Goal: Use online tool/utility: Utilize a website feature to perform a specific function

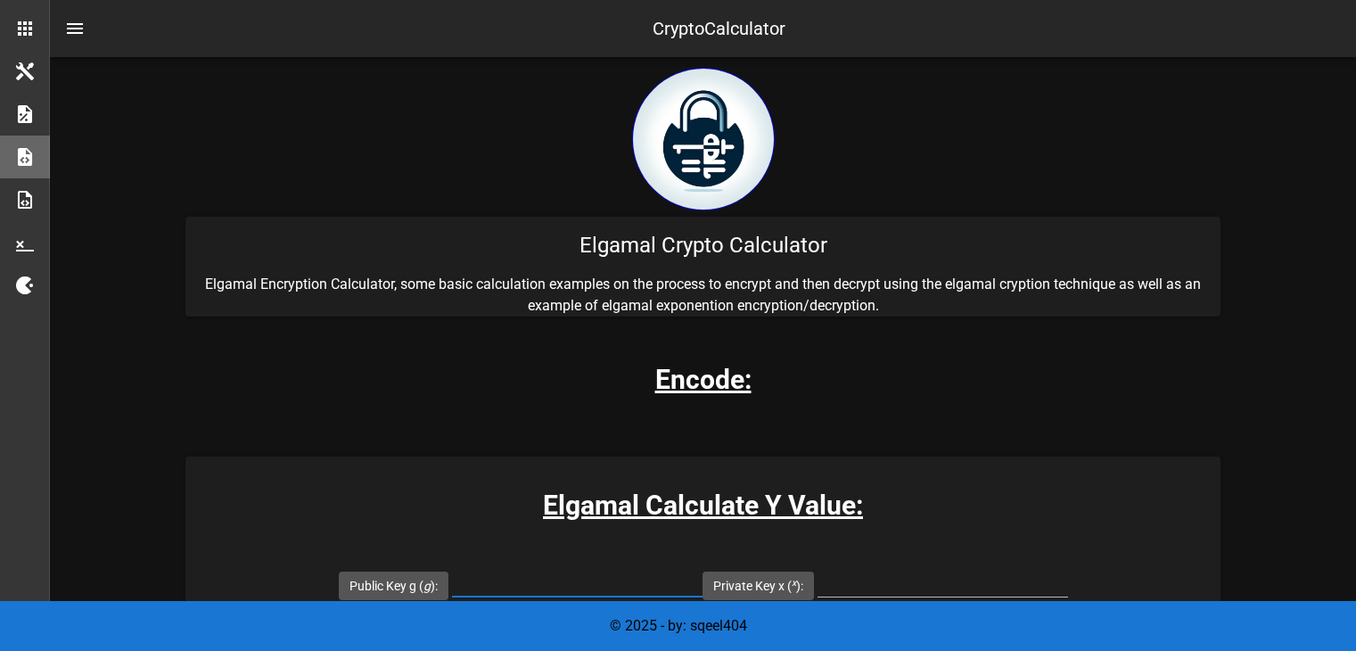
scroll to position [446, 0]
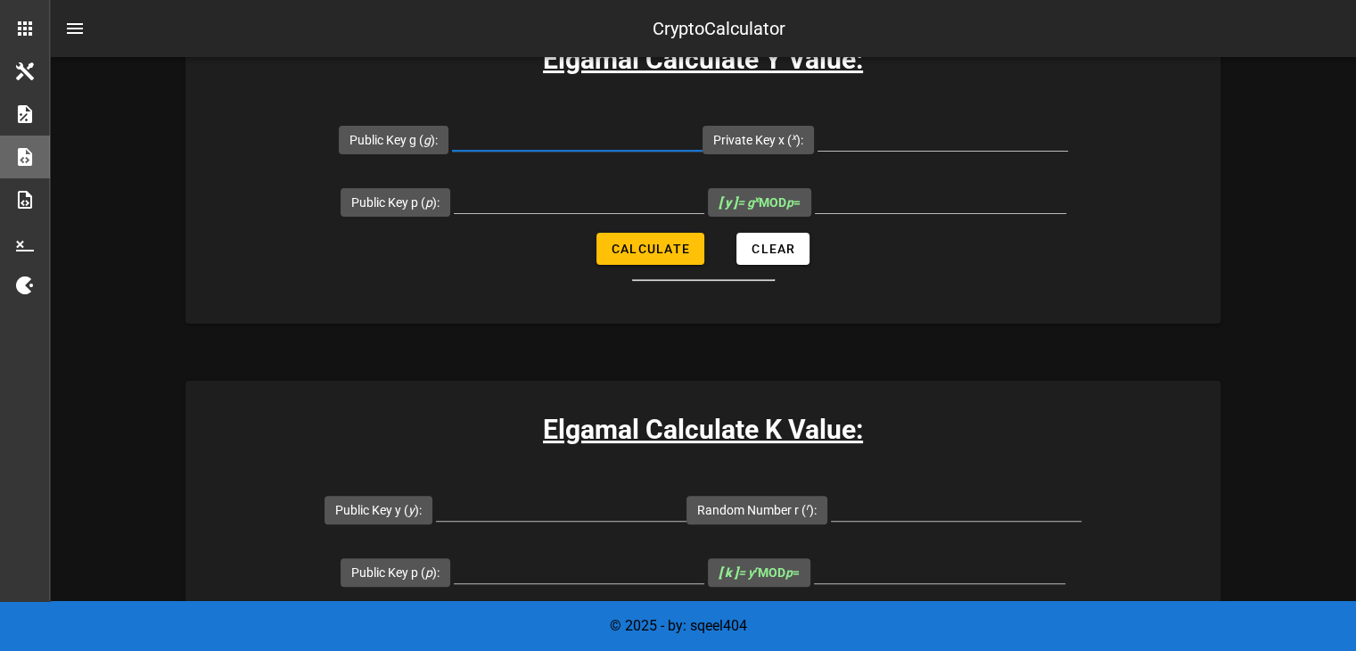
click at [583, 137] on input "Public Key g ( g ):" at bounding box center [577, 136] width 250 height 29
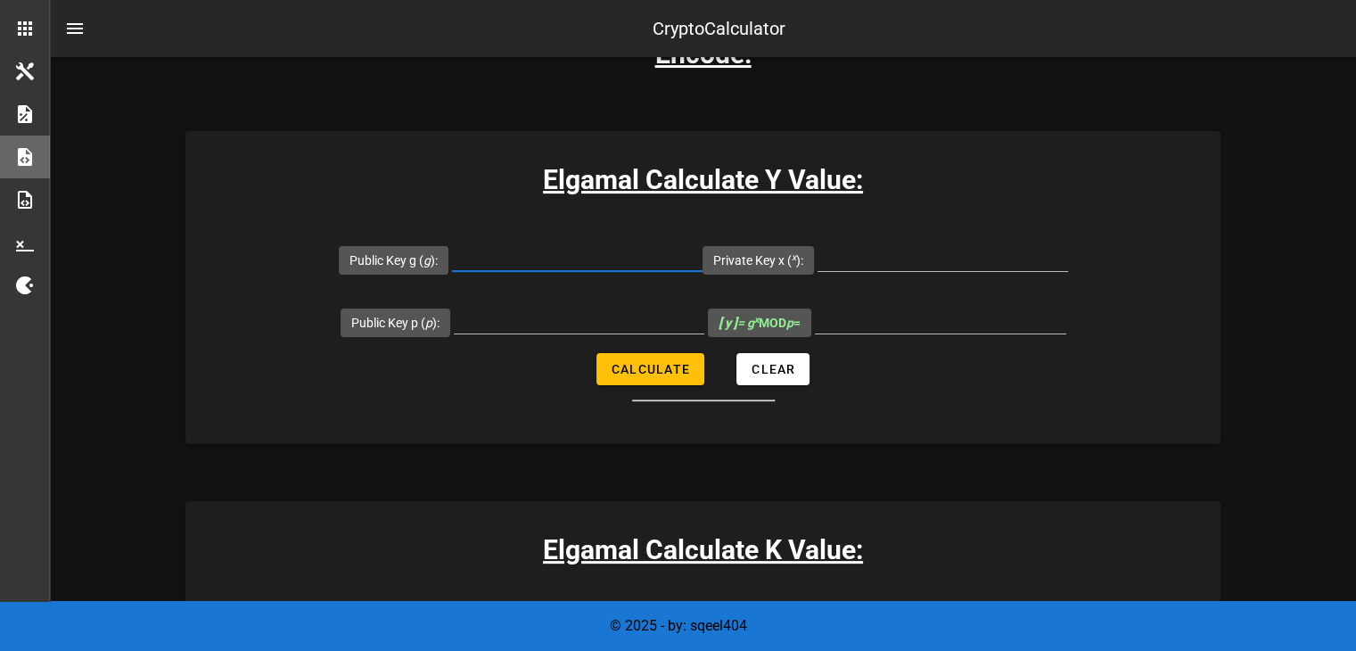
scroll to position [357, 0]
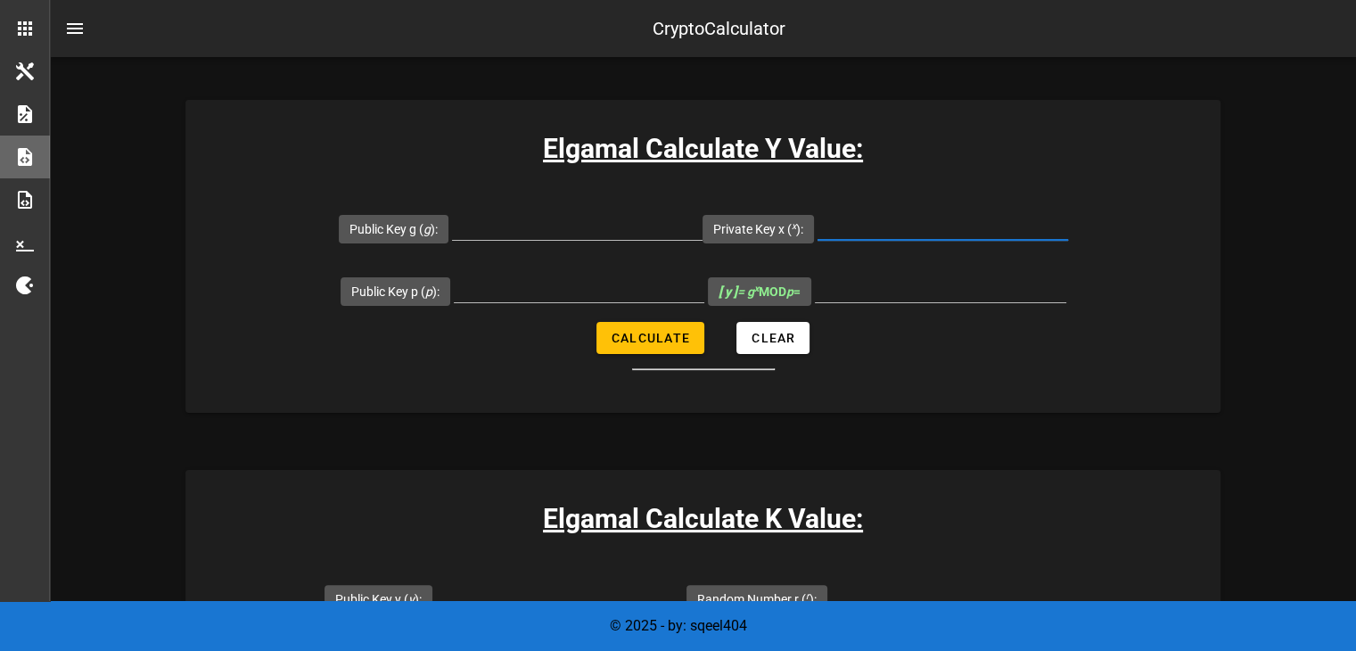
click at [849, 222] on input "Private Key x ( x ):" at bounding box center [942, 225] width 250 height 29
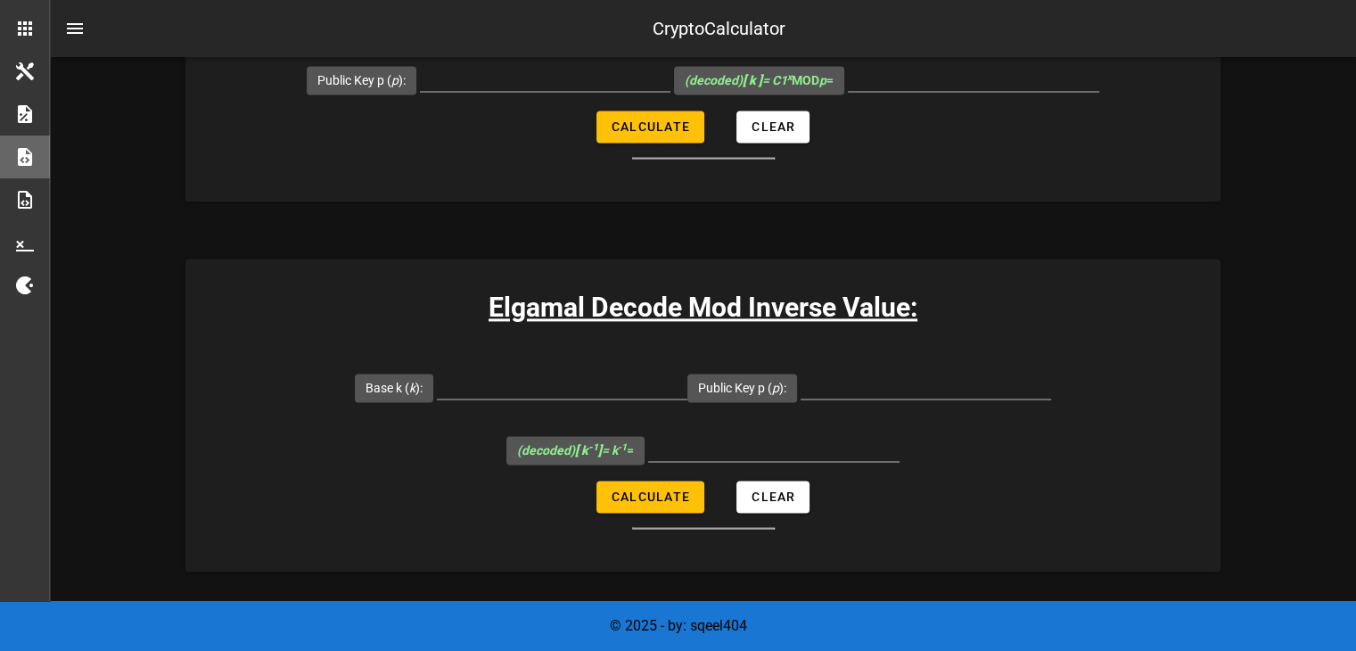
scroll to position [2763, 0]
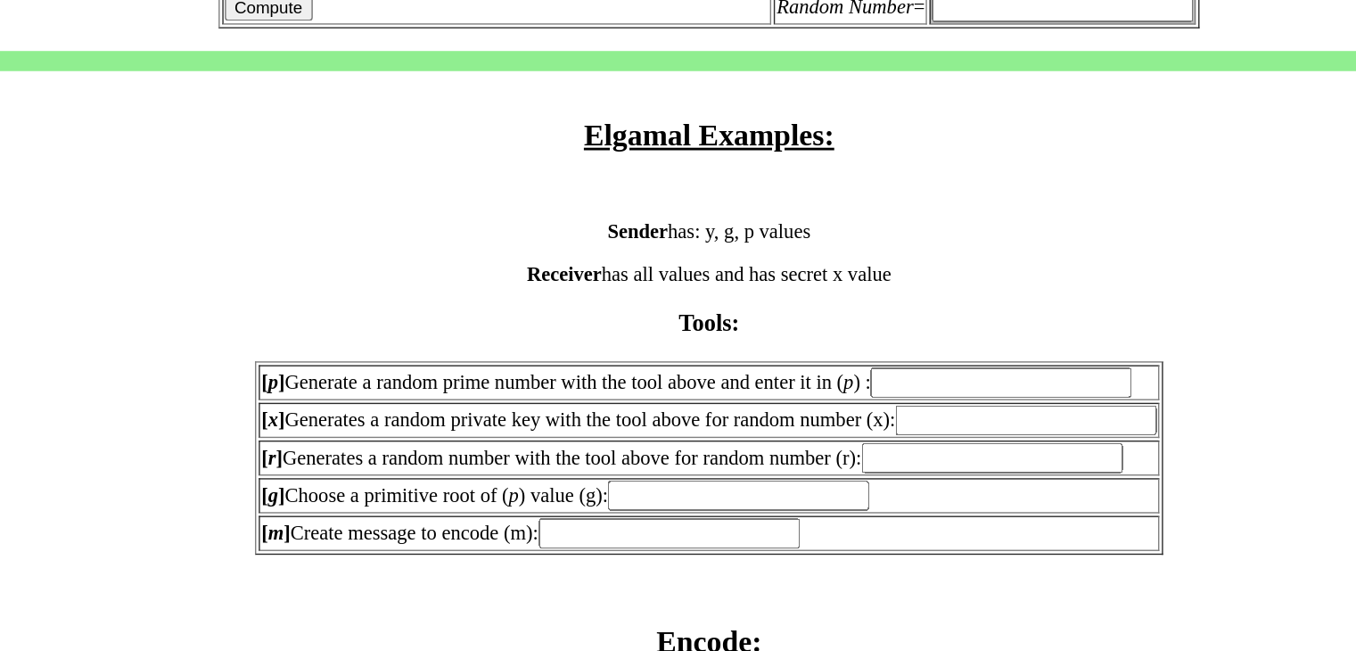
scroll to position [1425, 0]
click at [852, 385] on input "[ p ] Generate a random prime number with the tool above and enter it in ( p ) :" at bounding box center [884, 391] width 185 height 21
type input "71"
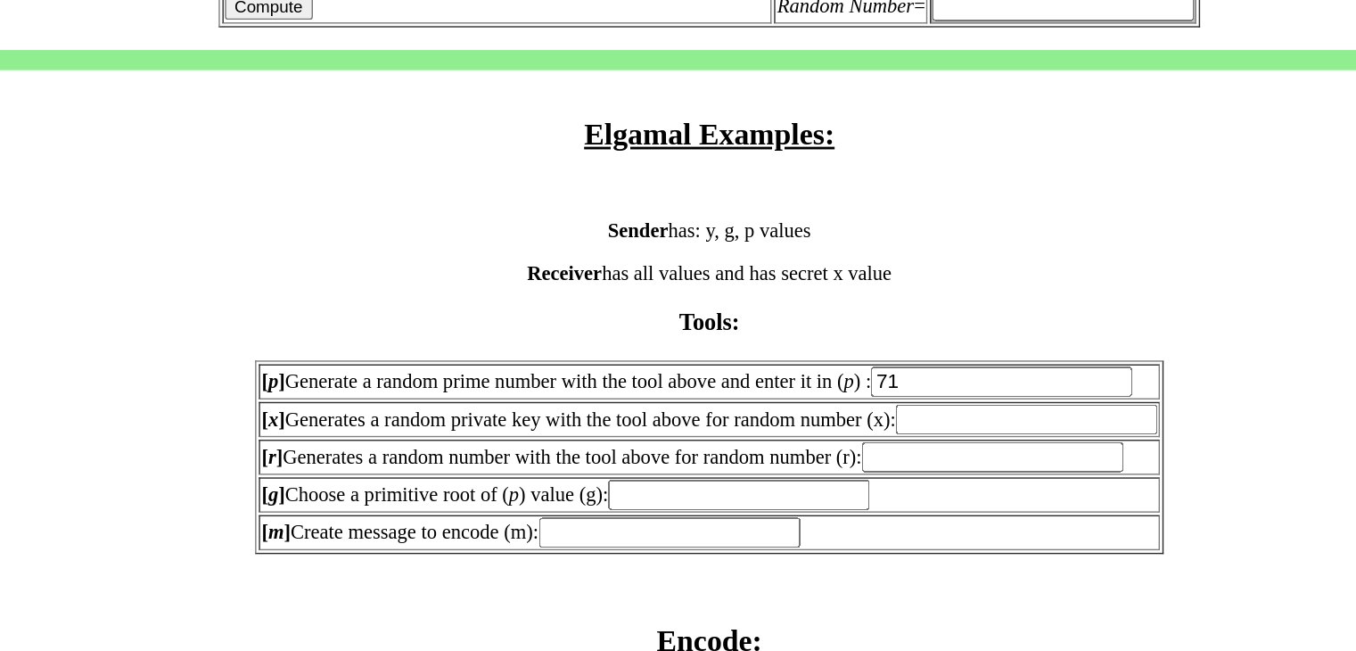
type input "71"
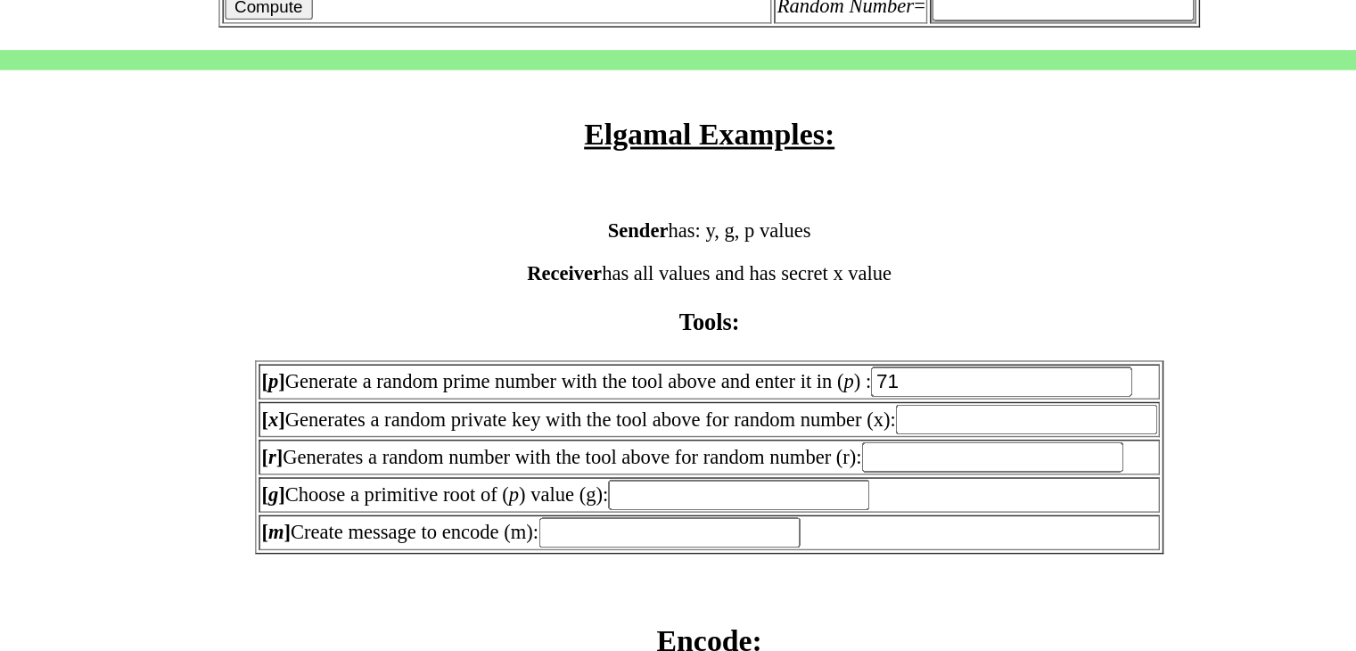
type input "71"
click at [906, 409] on input "[ x ] Generates a random private key with the tool above for random number (x):" at bounding box center [902, 417] width 185 height 21
click at [899, 439] on input "[ r ] Generates a random number with the tool above for random number (r):" at bounding box center [878, 444] width 185 height 21
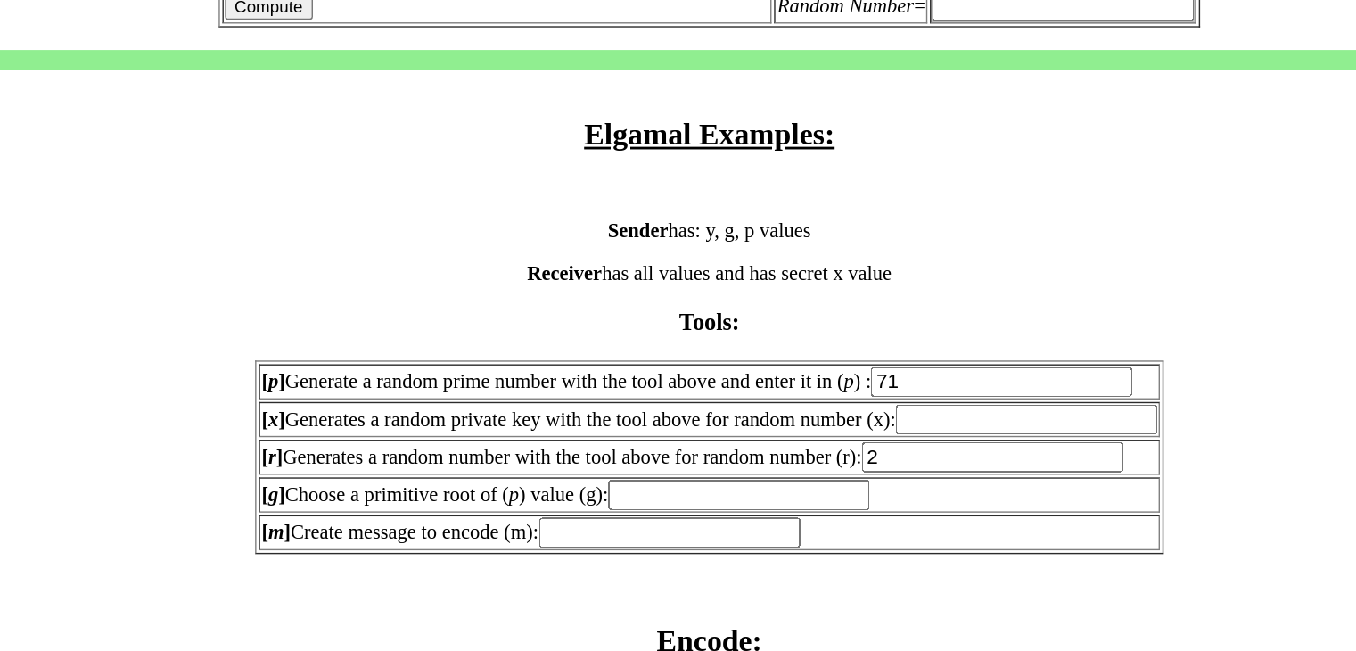
type input "2"
click at [921, 413] on input "[ x ] Generates a random private key with the tool above for random number (x):" at bounding box center [902, 417] width 185 height 21
click at [695, 461] on input "[ g ] Choose a primitive root of ( p ) value (g):" at bounding box center [698, 471] width 185 height 21
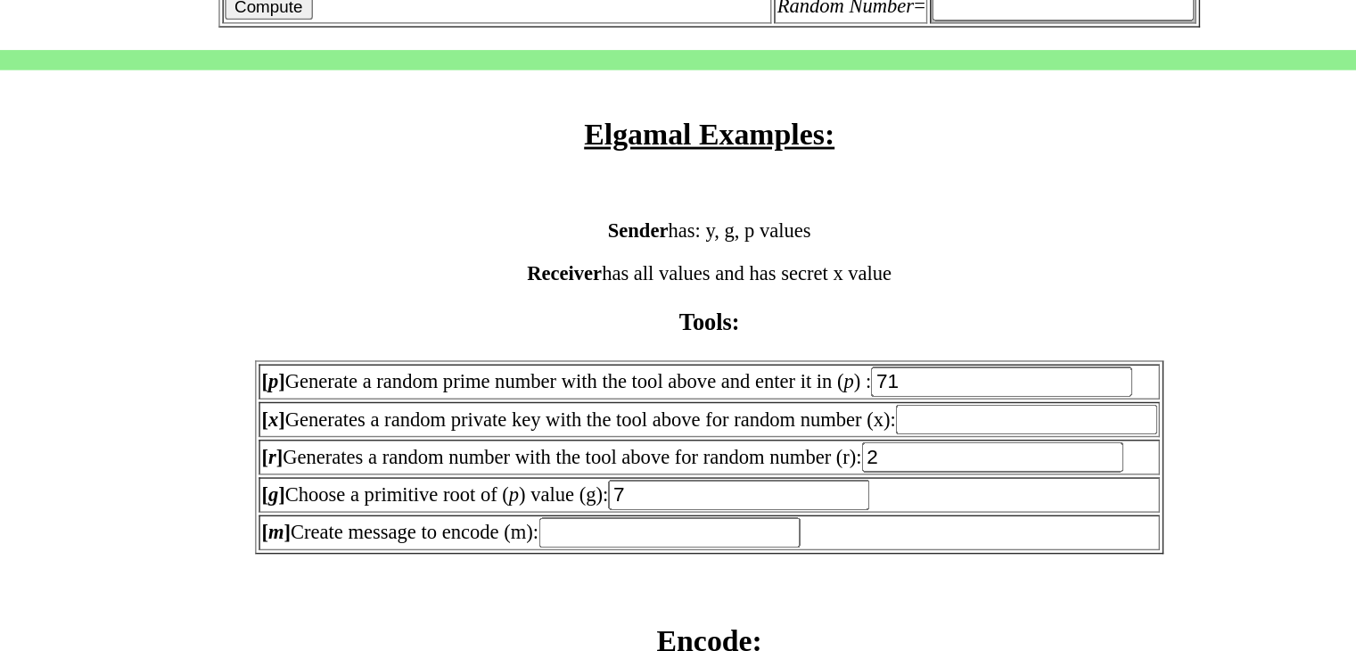
type input "7"
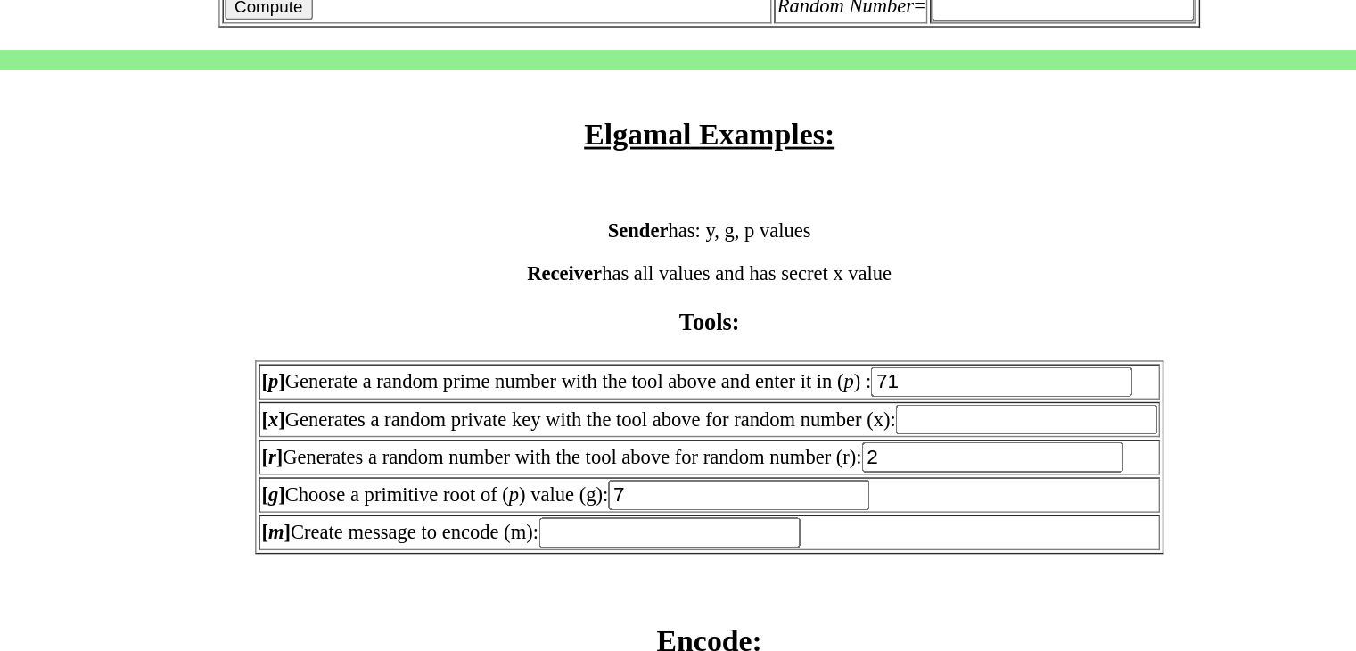
click at [674, 494] on input "[ m ] Create message to encode (m):" at bounding box center [649, 498] width 185 height 21
type input "30"
click at [890, 411] on input "[ x ] Generates a random private key with the tool above for random number (x):" at bounding box center [902, 417] width 185 height 21
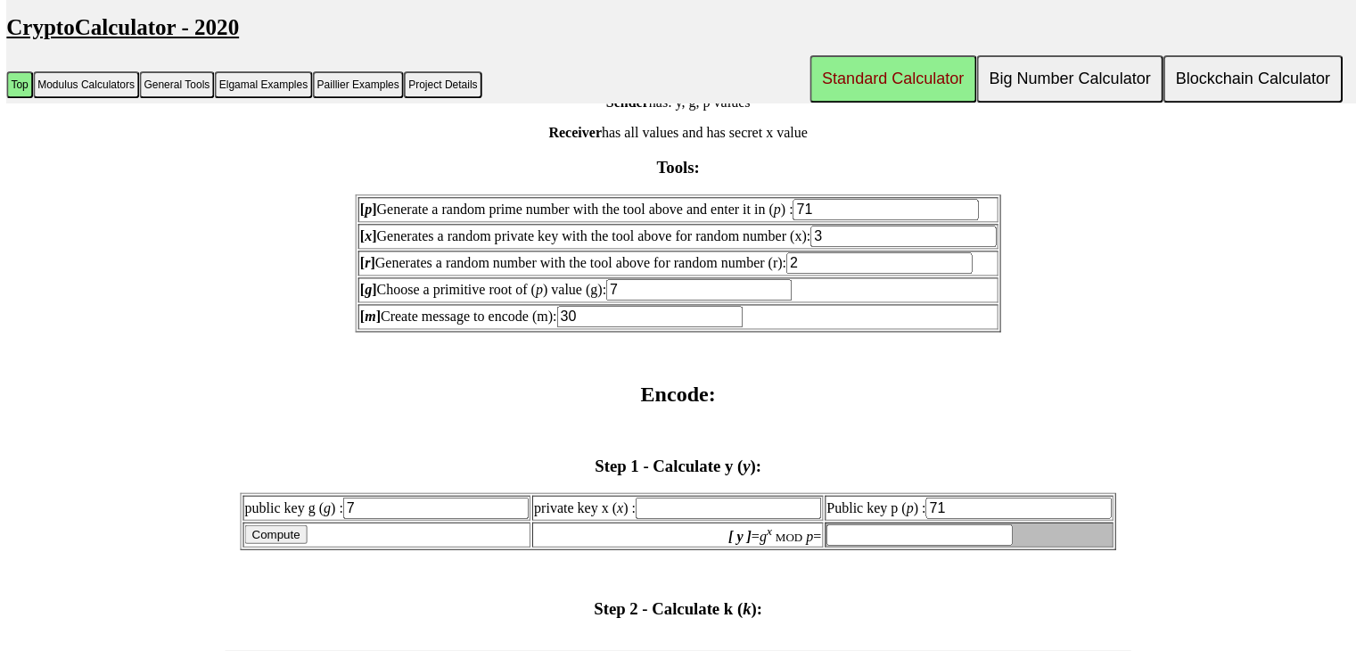
scroll to position [1607, 0]
type input "3"
click at [824, 305] on td "[ m ] Create message to encode (m): 30" at bounding box center [677, 317] width 639 height 25
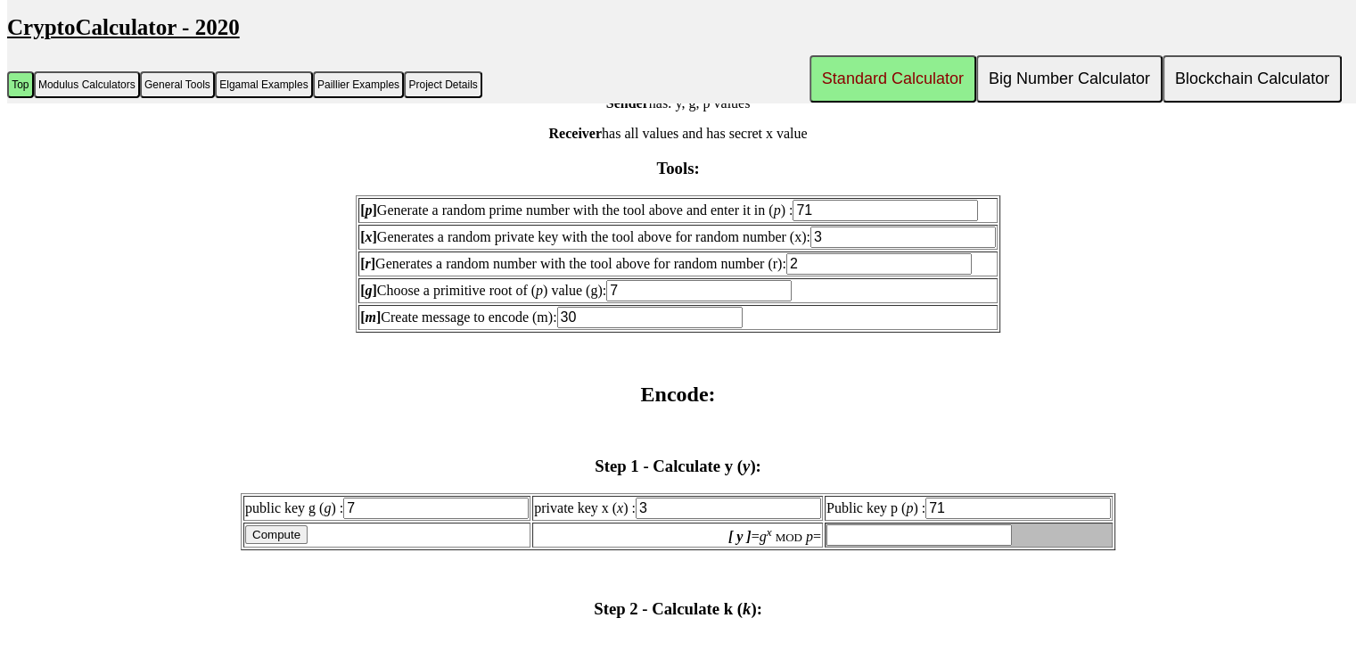
click at [784, 310] on td "[ m ] Create message to encode (m): 30" at bounding box center [677, 317] width 639 height 25
click at [684, 316] on input "30" at bounding box center [649, 317] width 185 height 21
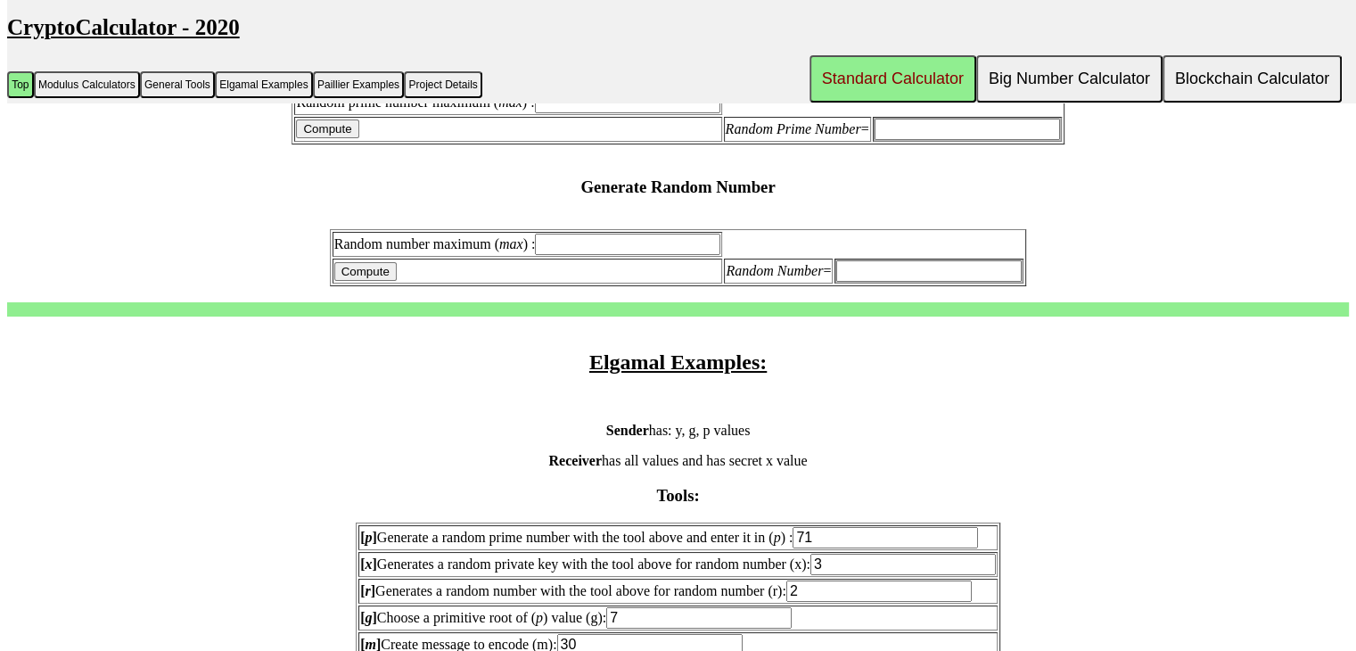
scroll to position [1429, 0]
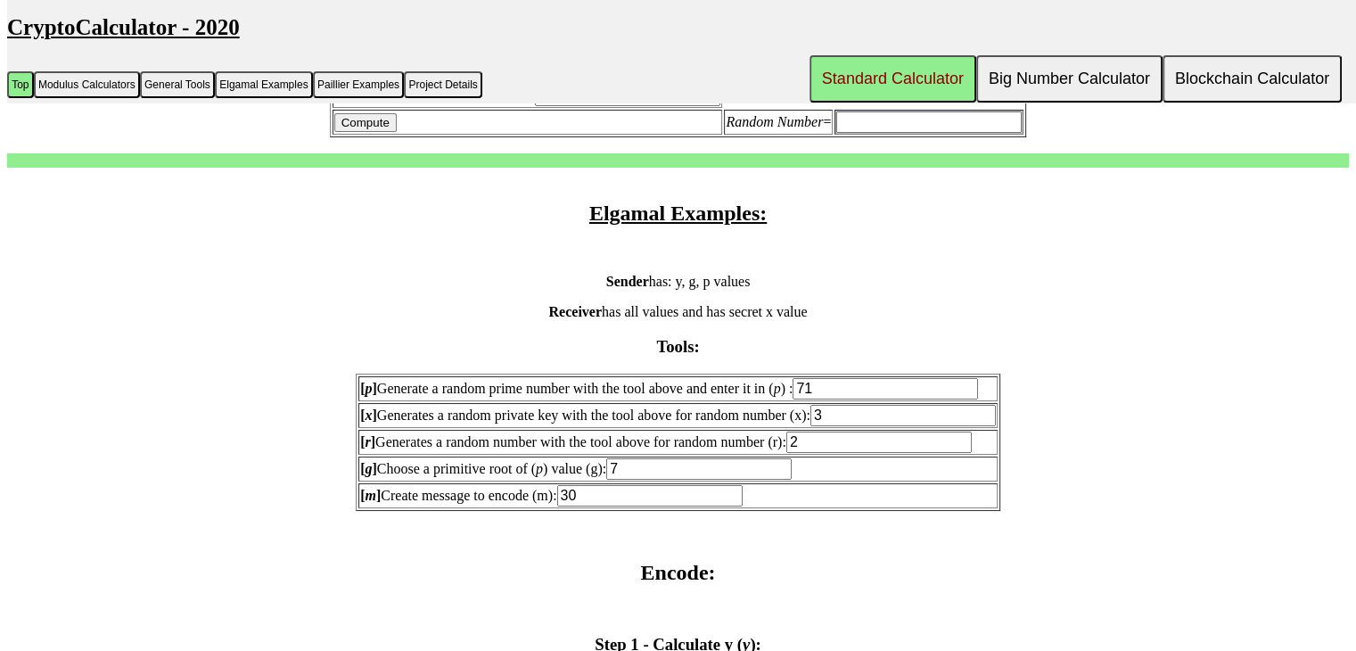
click at [681, 337] on h3 "Tools:" at bounding box center [678, 347] width 1342 height 20
click at [707, 485] on input "30" at bounding box center [649, 495] width 185 height 21
click at [935, 69] on button "Standard Calculator" at bounding box center [892, 78] width 167 height 47
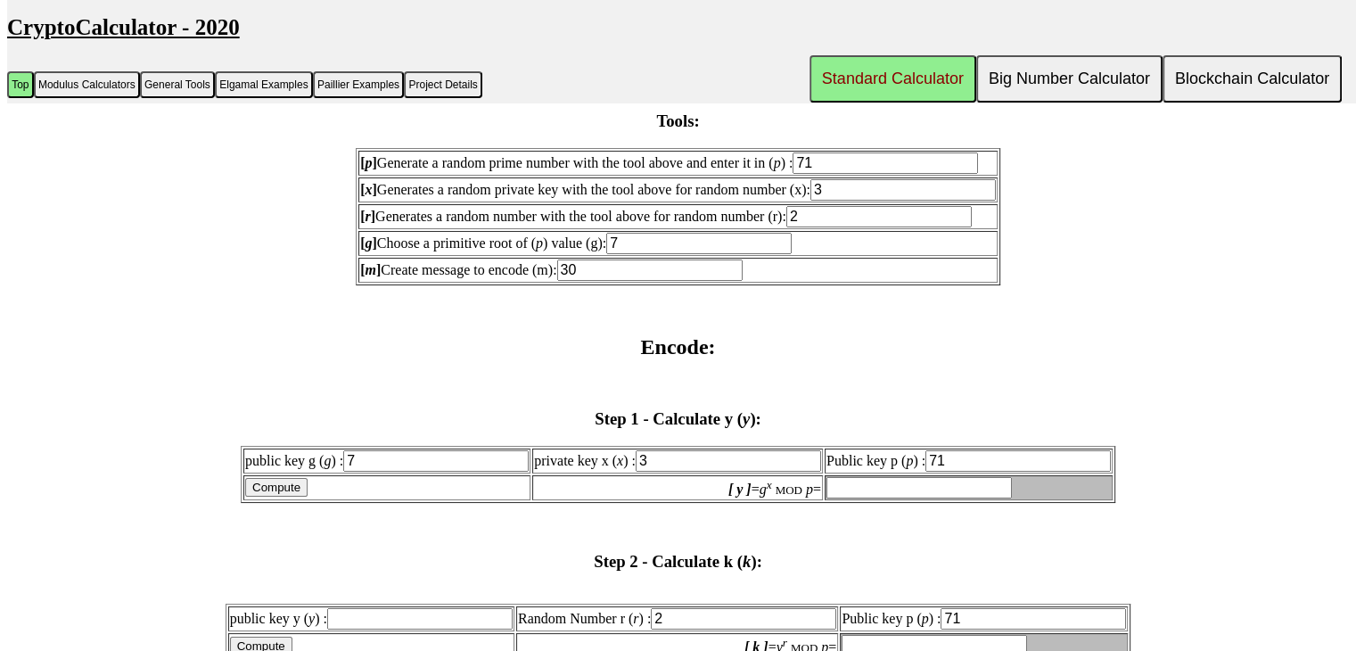
scroll to position [1754, 0]
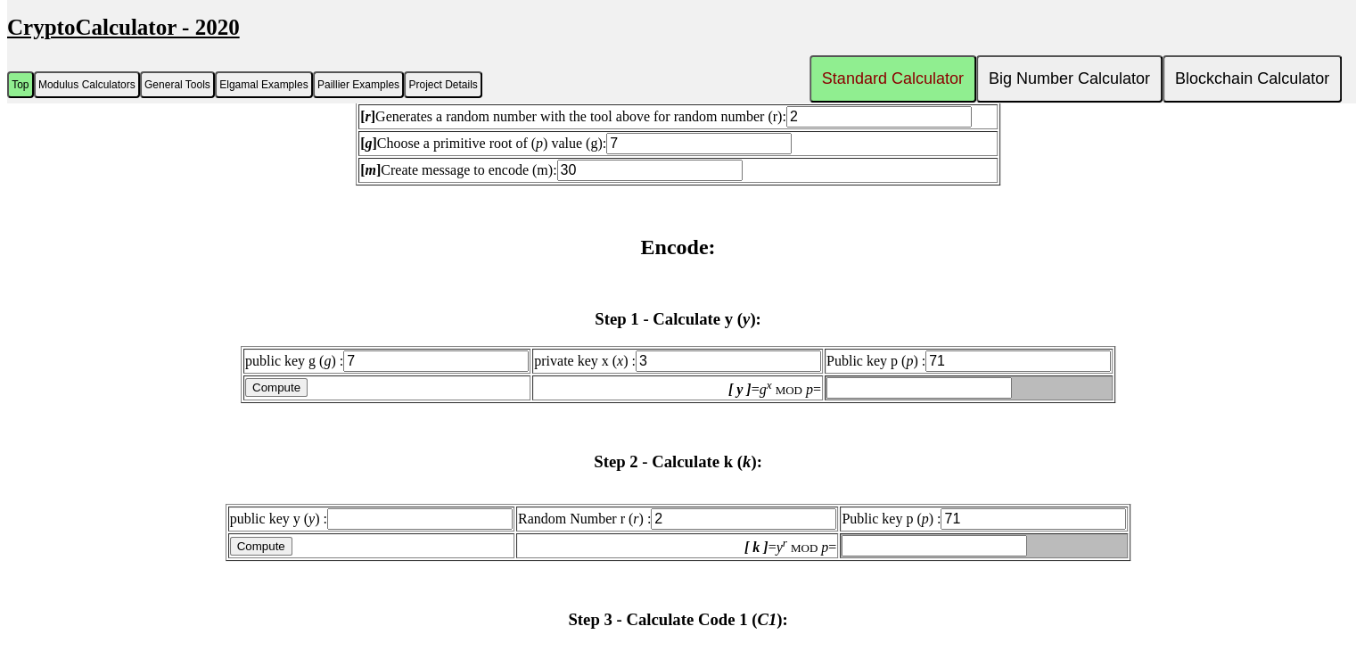
drag, startPoint x: 681, startPoint y: 266, endPoint x: 687, endPoint y: 229, distance: 37.1
click at [687, 235] on h2 "Encode:" at bounding box center [678, 247] width 1342 height 24
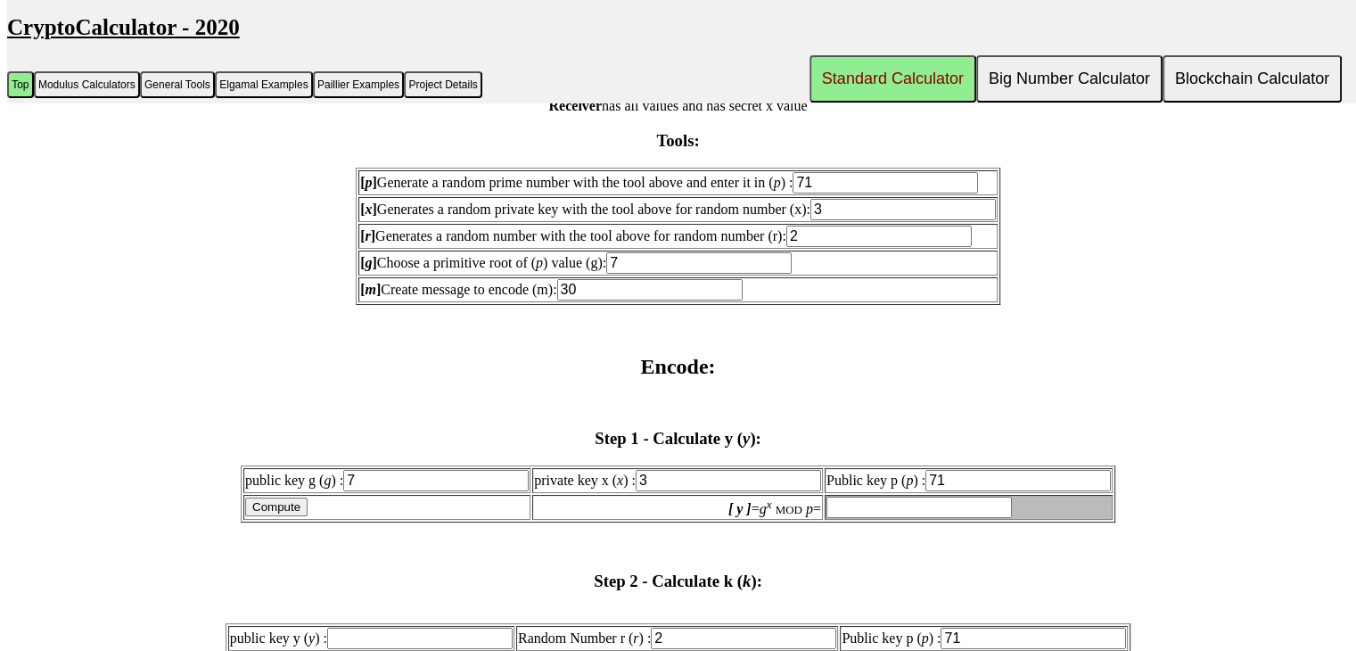
scroll to position [1665, 0]
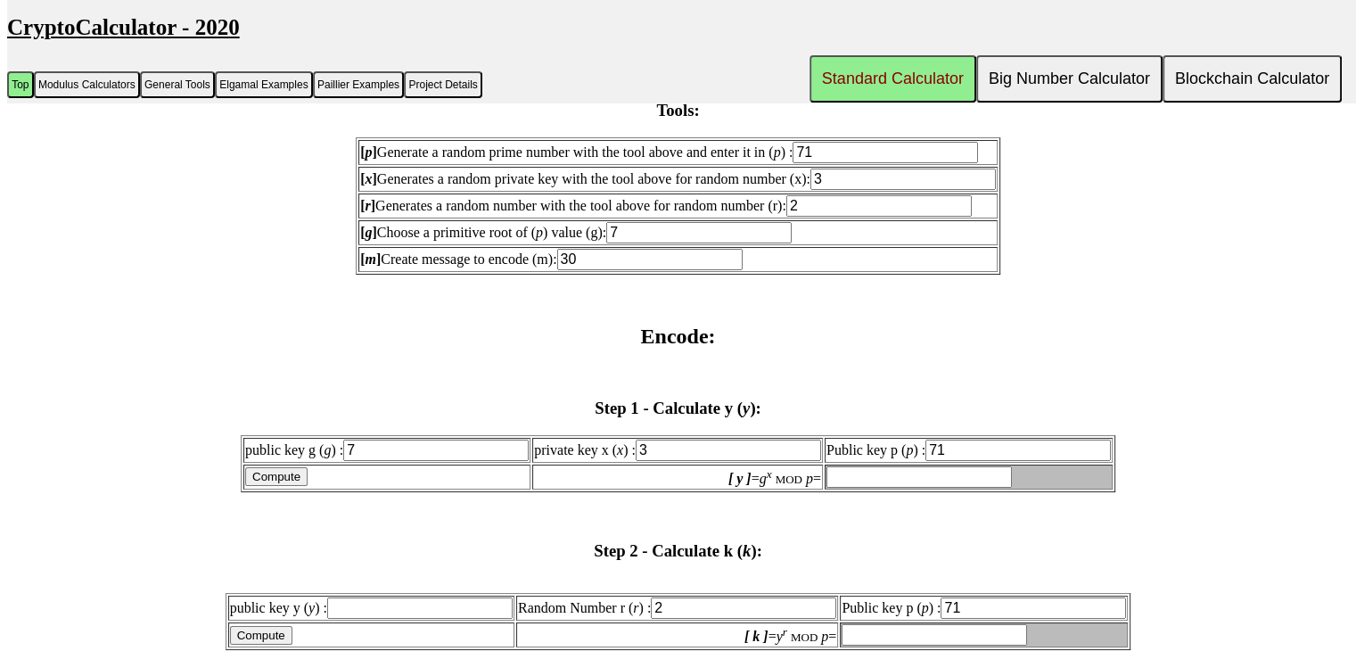
click at [277, 467] on input "Compute" at bounding box center [276, 476] width 62 height 19
type input "59"
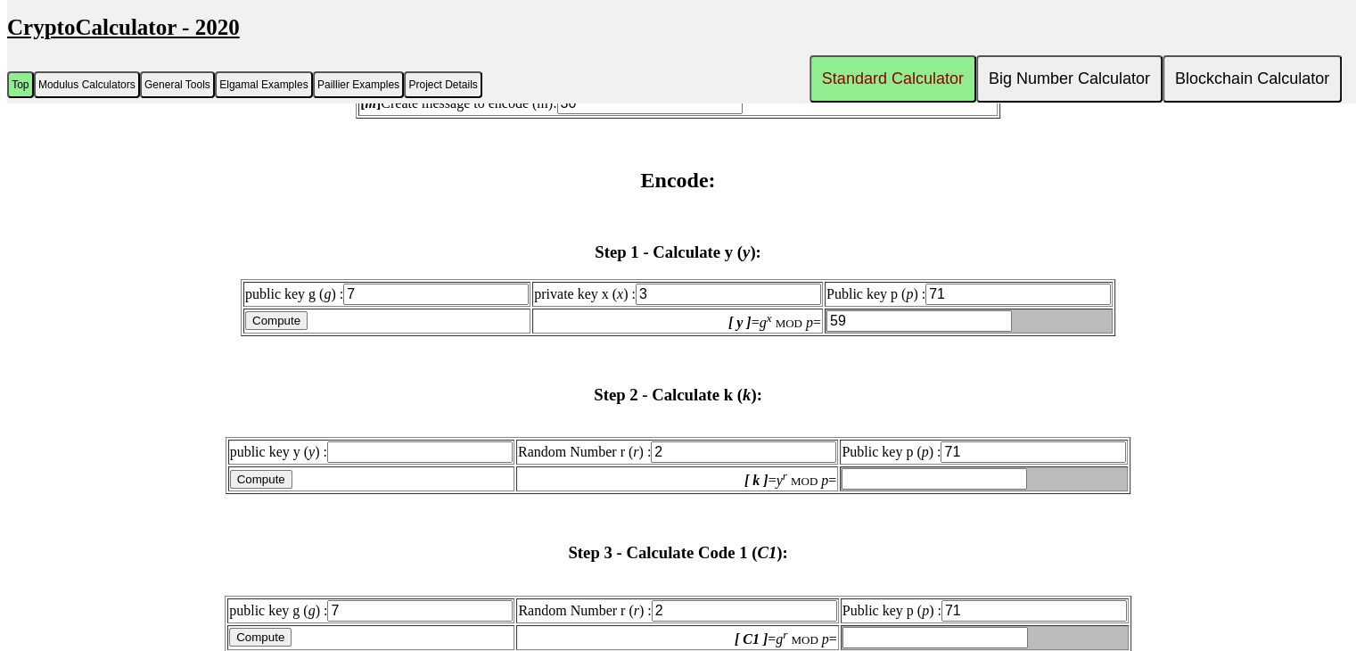
scroll to position [1843, 0]
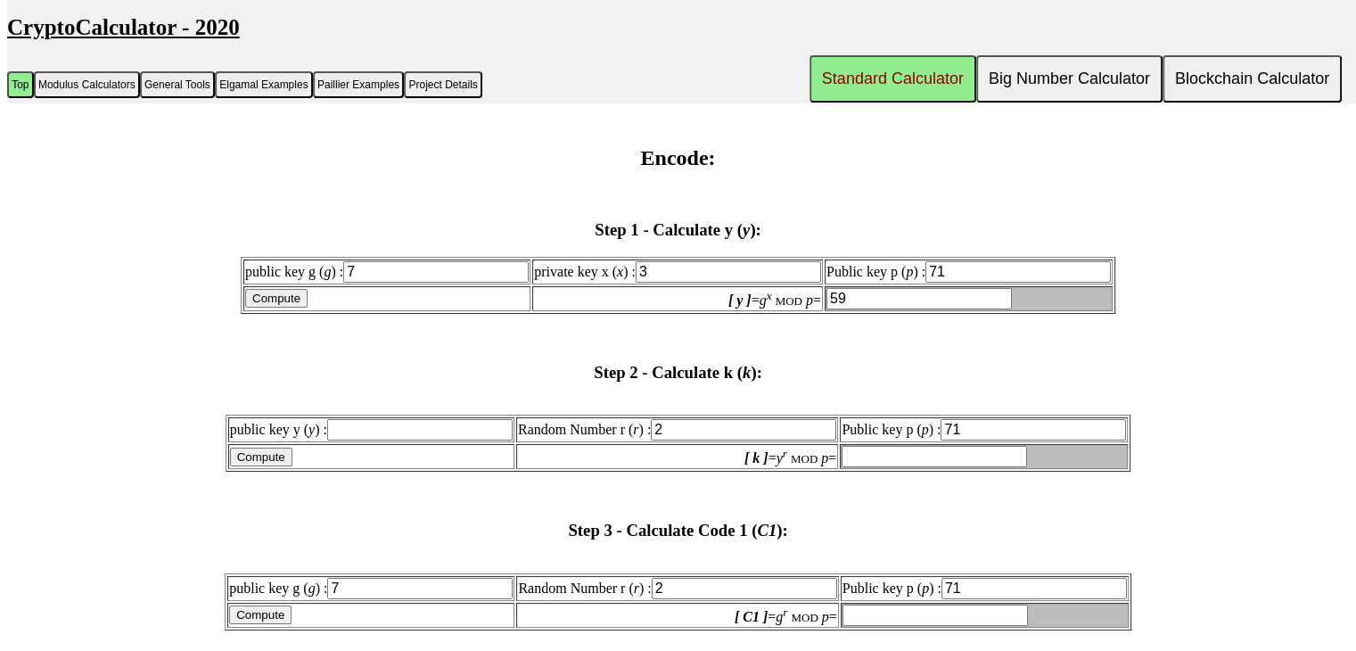
click at [259, 447] on input "Compute" at bounding box center [261, 456] width 62 height 19
type input "invalid"
click at [676, 261] on input "3" at bounding box center [728, 271] width 185 height 21
type input "9"
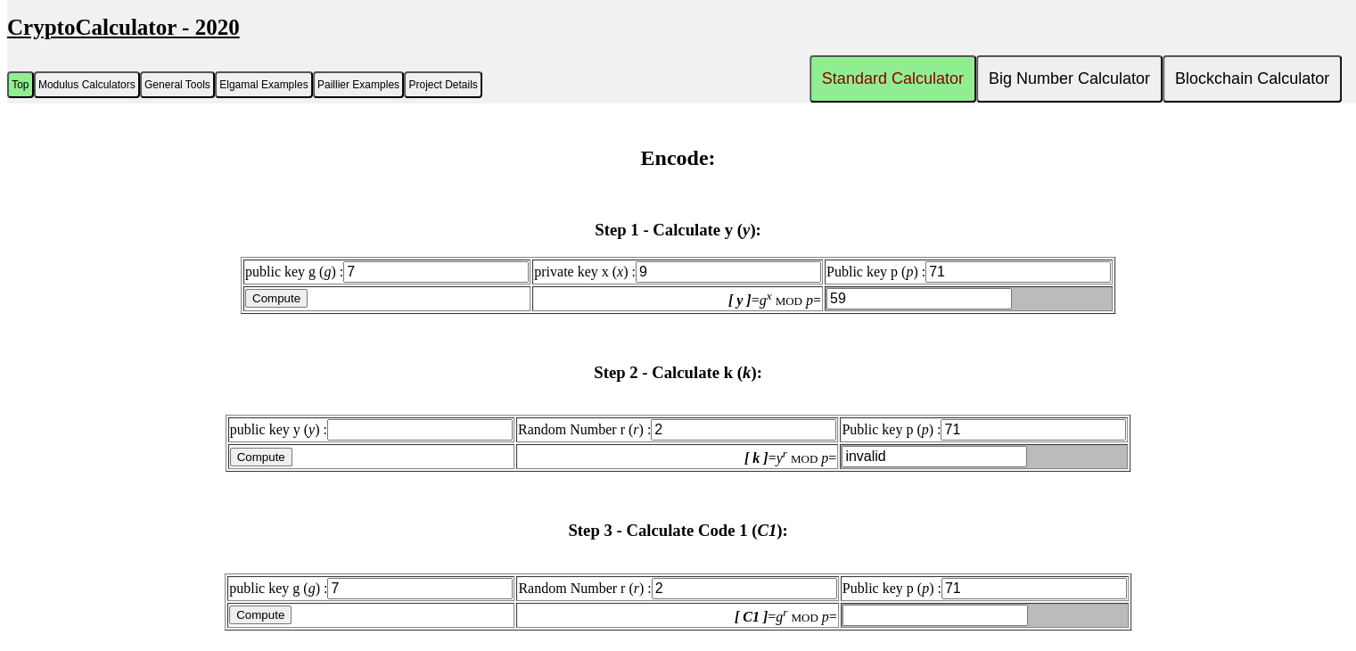
type input "9"
click at [300, 289] on input "Compute" at bounding box center [276, 298] width 62 height 19
type input "47"
click at [282, 447] on input "Compute" at bounding box center [261, 456] width 62 height 19
type input "invalid"
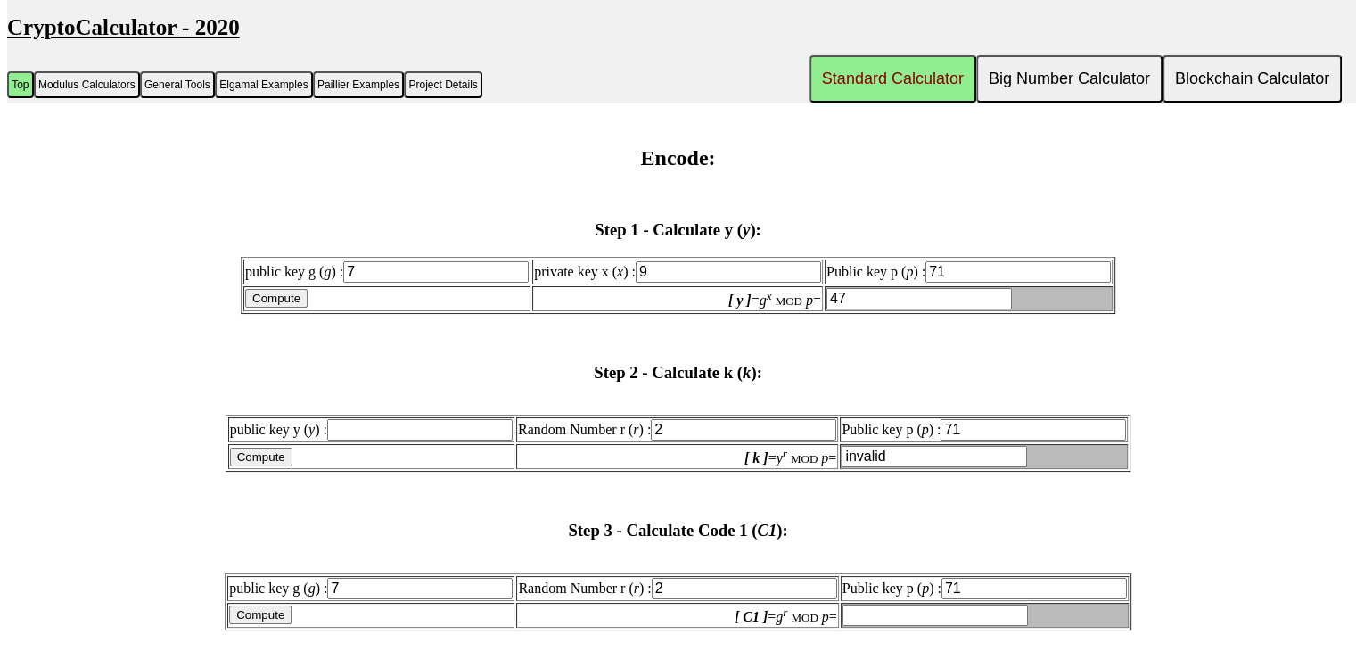
click at [357, 419] on input "public key y ( y ) :" at bounding box center [419, 429] width 185 height 21
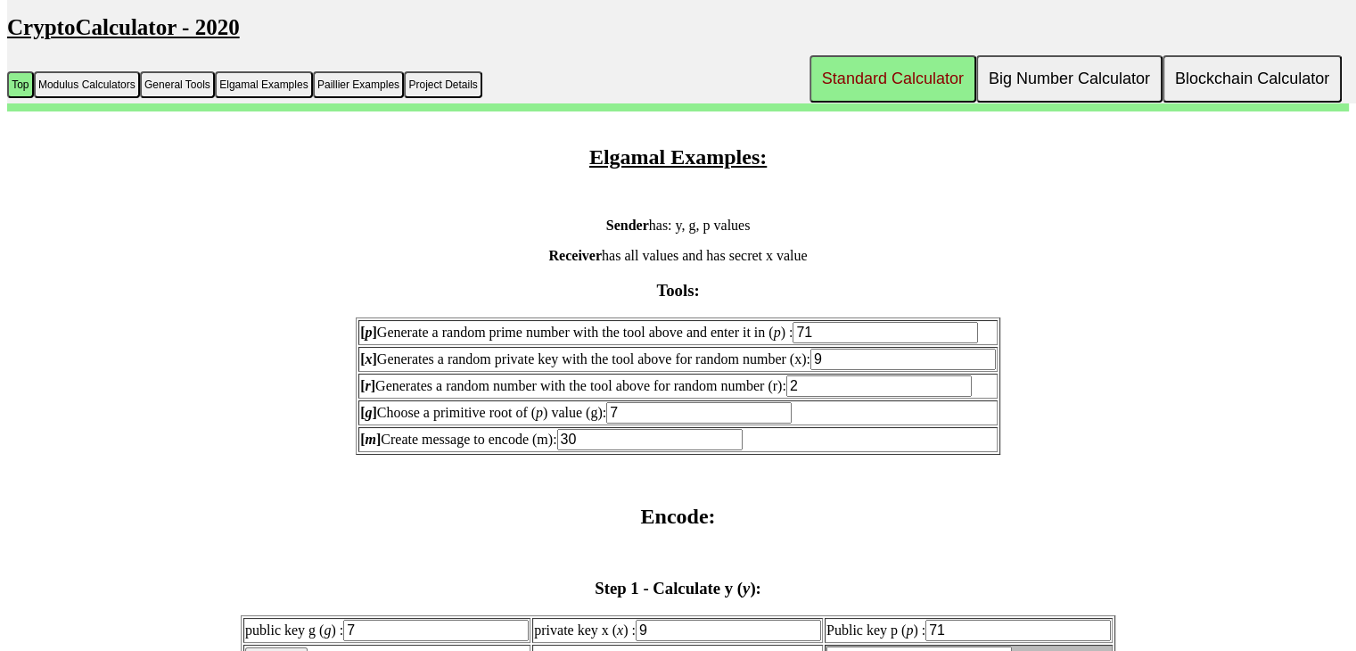
scroll to position [1481, 0]
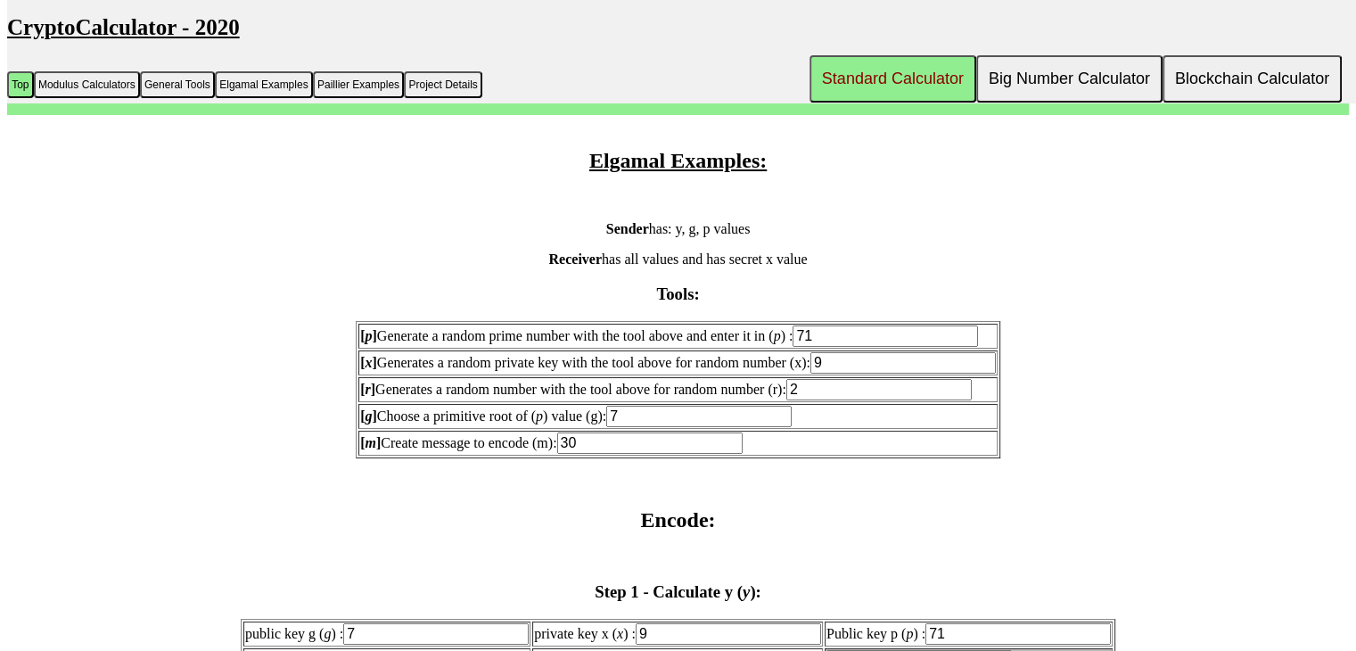
click at [881, 352] on input "9" at bounding box center [902, 362] width 185 height 21
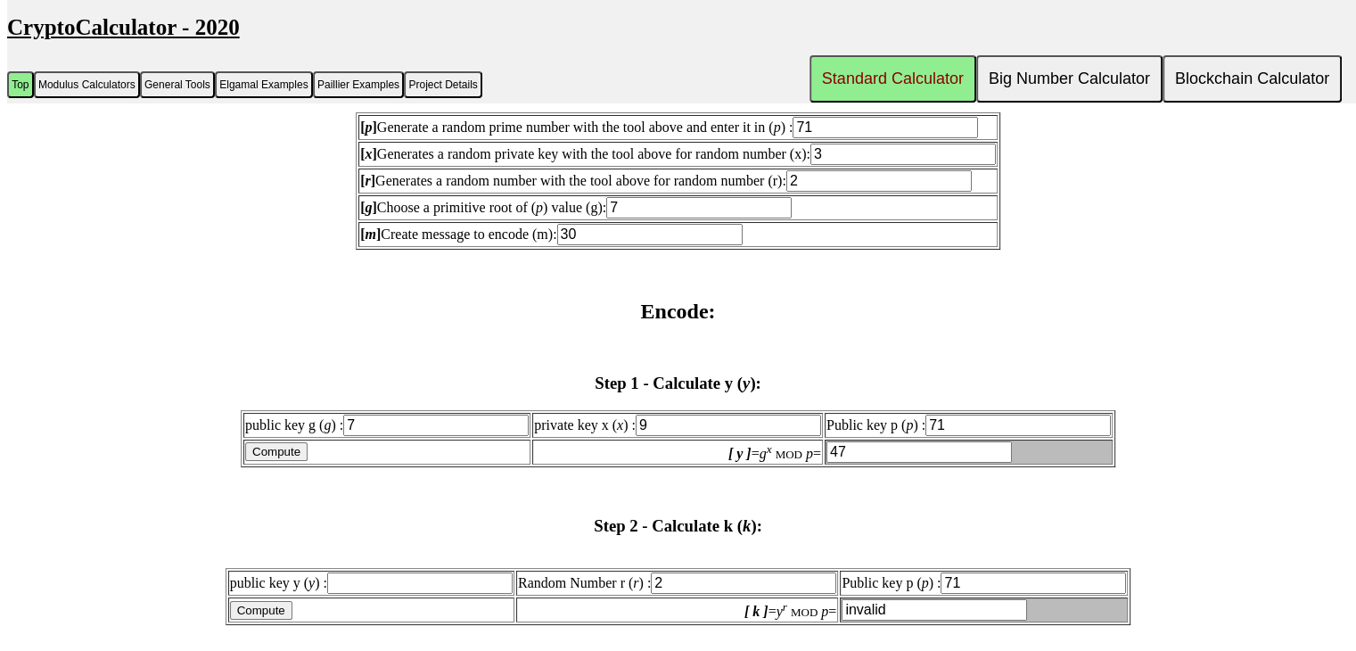
scroll to position [1690, 0]
type input "3"
click at [289, 444] on input "Compute" at bounding box center [276, 451] width 62 height 19
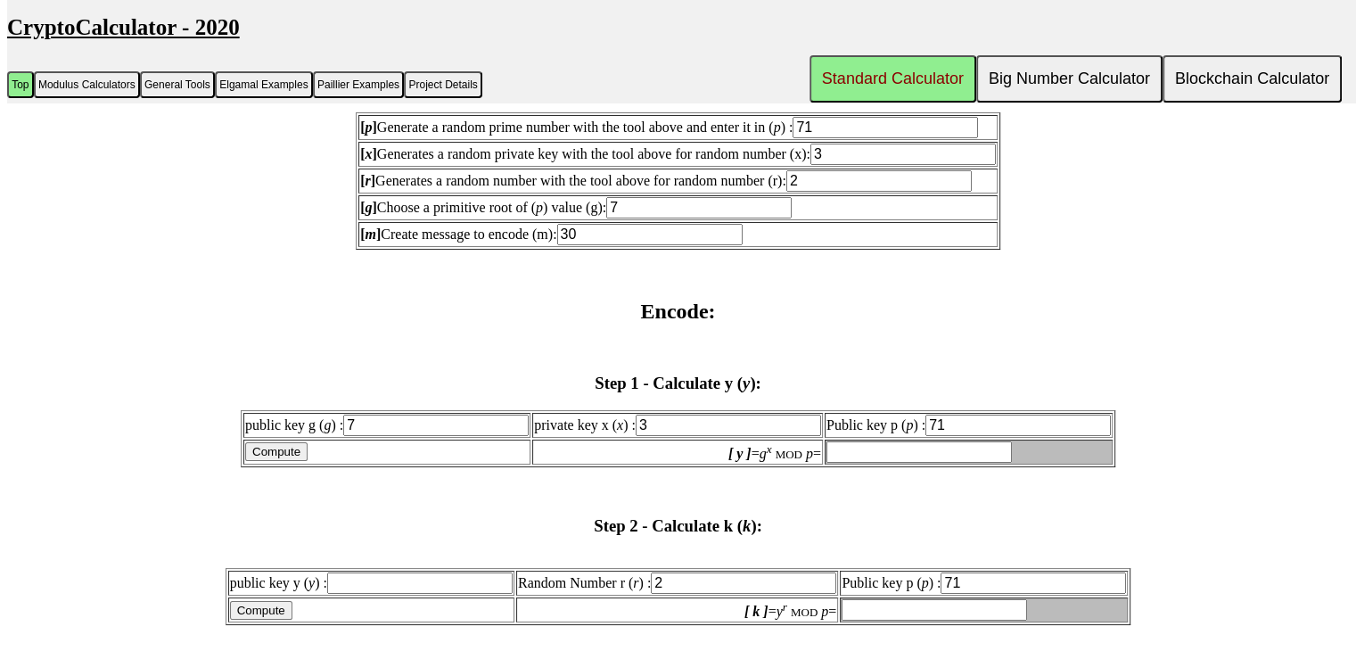
type input "59"
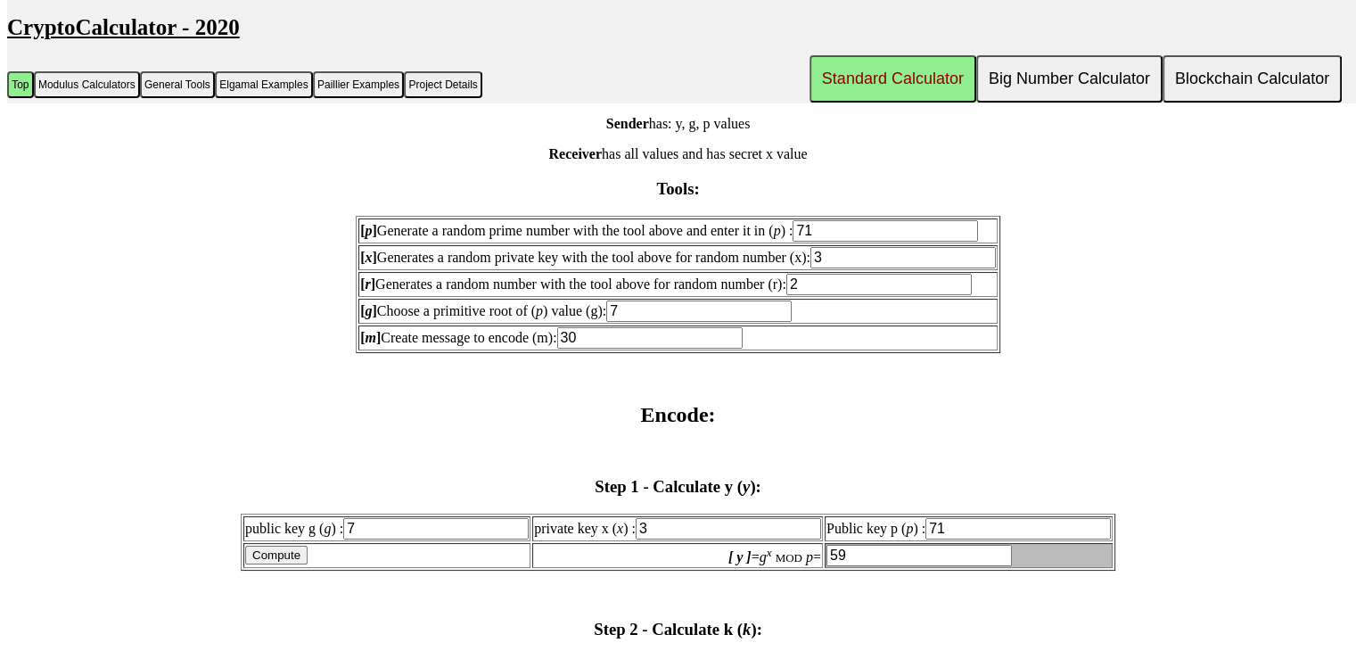
scroll to position [1587, 0]
click at [439, 522] on input "7" at bounding box center [435, 528] width 185 height 21
click at [262, 546] on input "Compute" at bounding box center [276, 555] width 62 height 19
type input "invalid"
click at [847, 274] on input "2" at bounding box center [878, 284] width 185 height 21
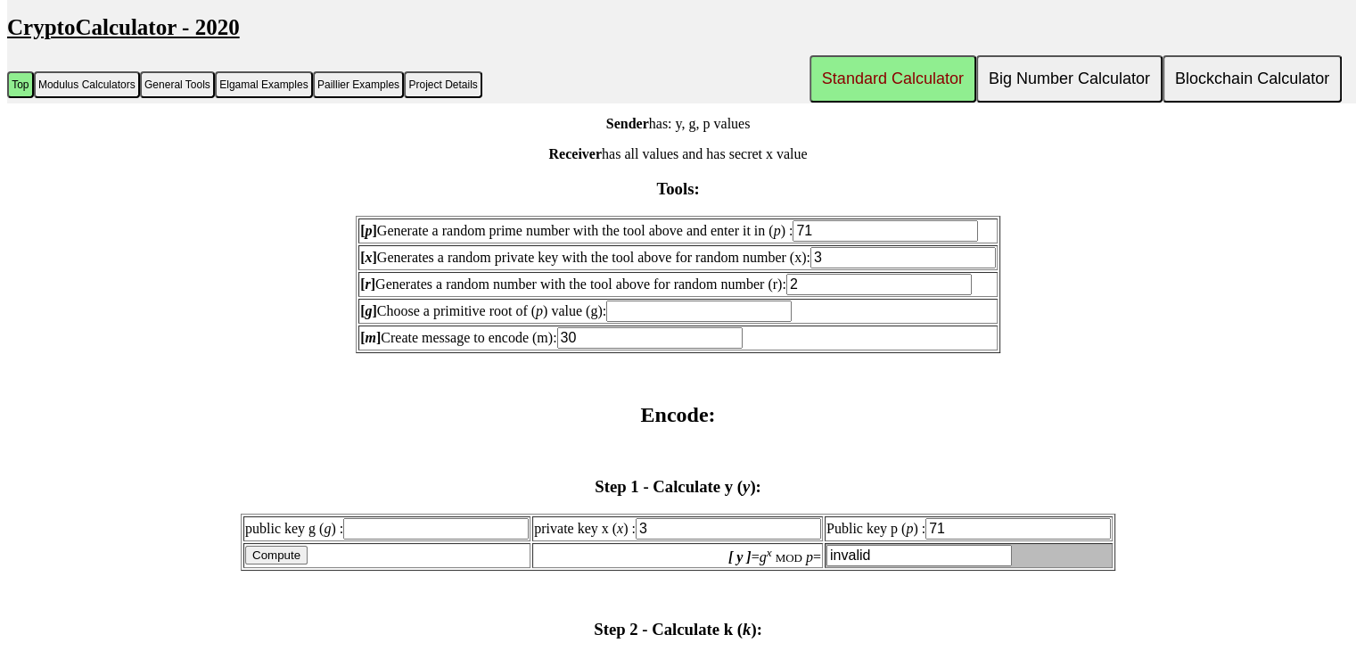
click at [741, 307] on input "[ g ] Choose a primitive root of ( p ) value (g):" at bounding box center [698, 310] width 185 height 21
type input "7"
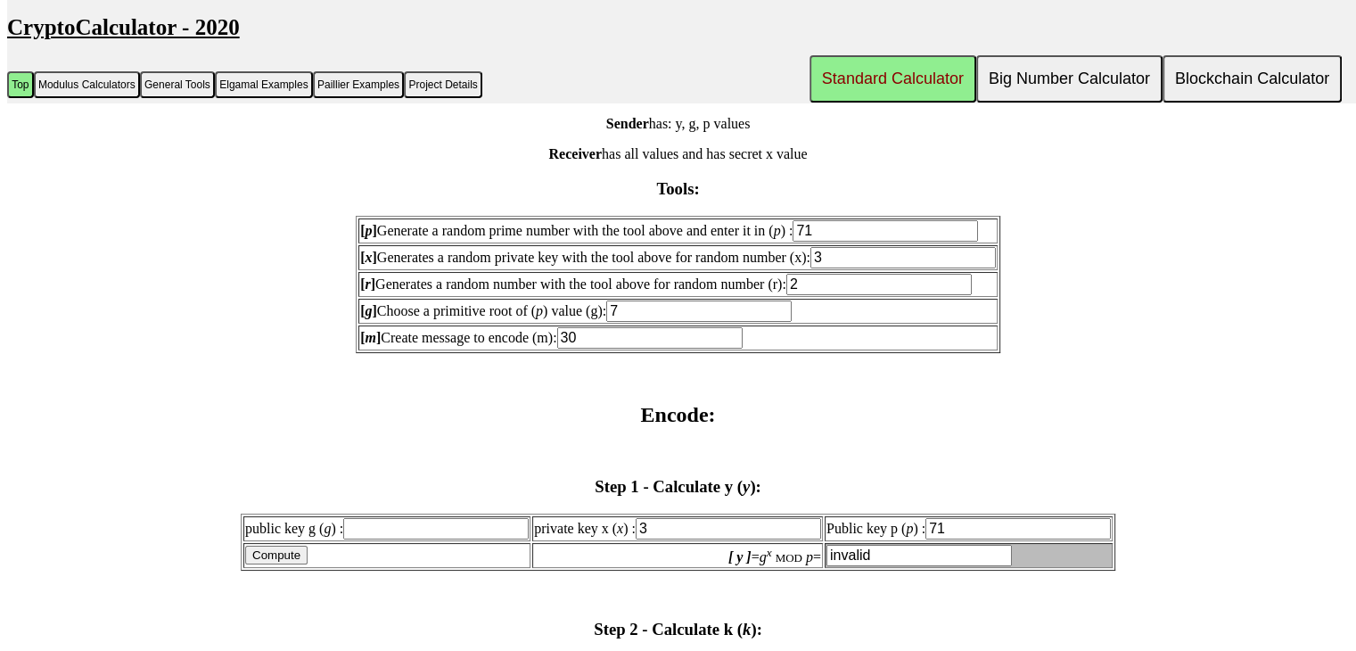
type input "7"
click at [660, 486] on h3 "Step 1 - Calculate y ( y ):" at bounding box center [678, 487] width 1342 height 20
click at [716, 518] on input "3" at bounding box center [728, 528] width 185 height 21
click at [253, 548] on input "Compute" at bounding box center [276, 555] width 62 height 19
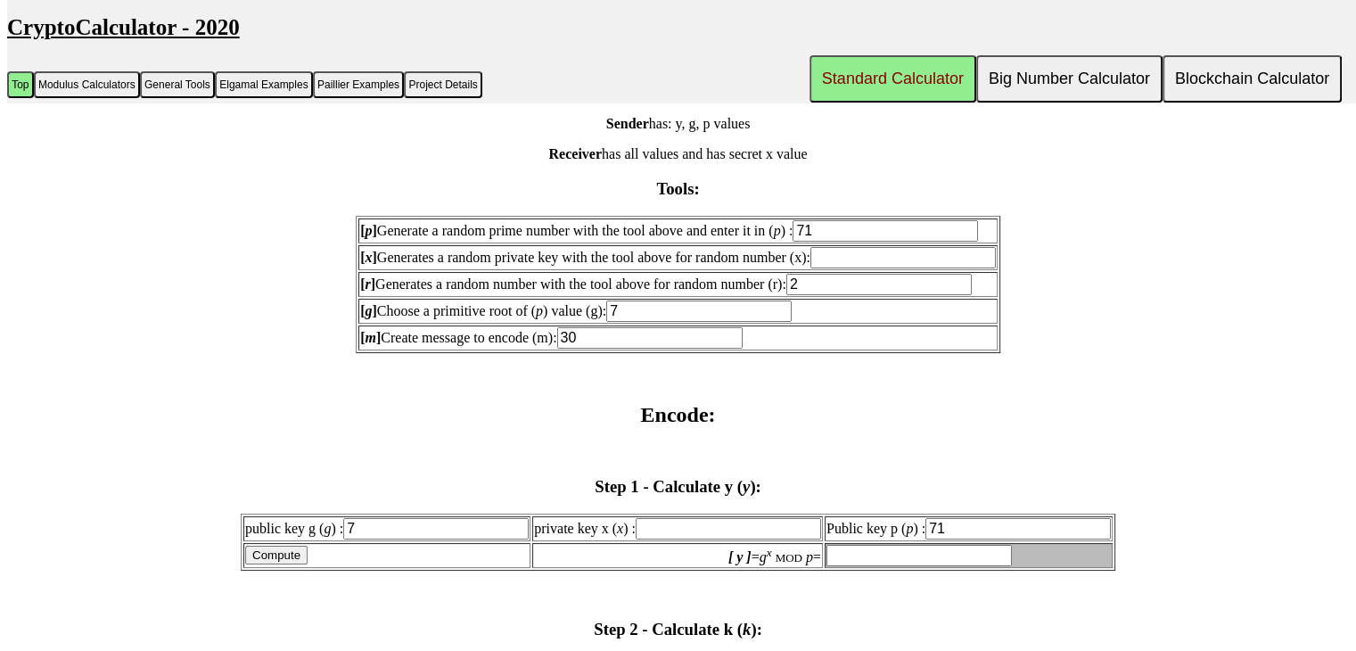
type input "1"
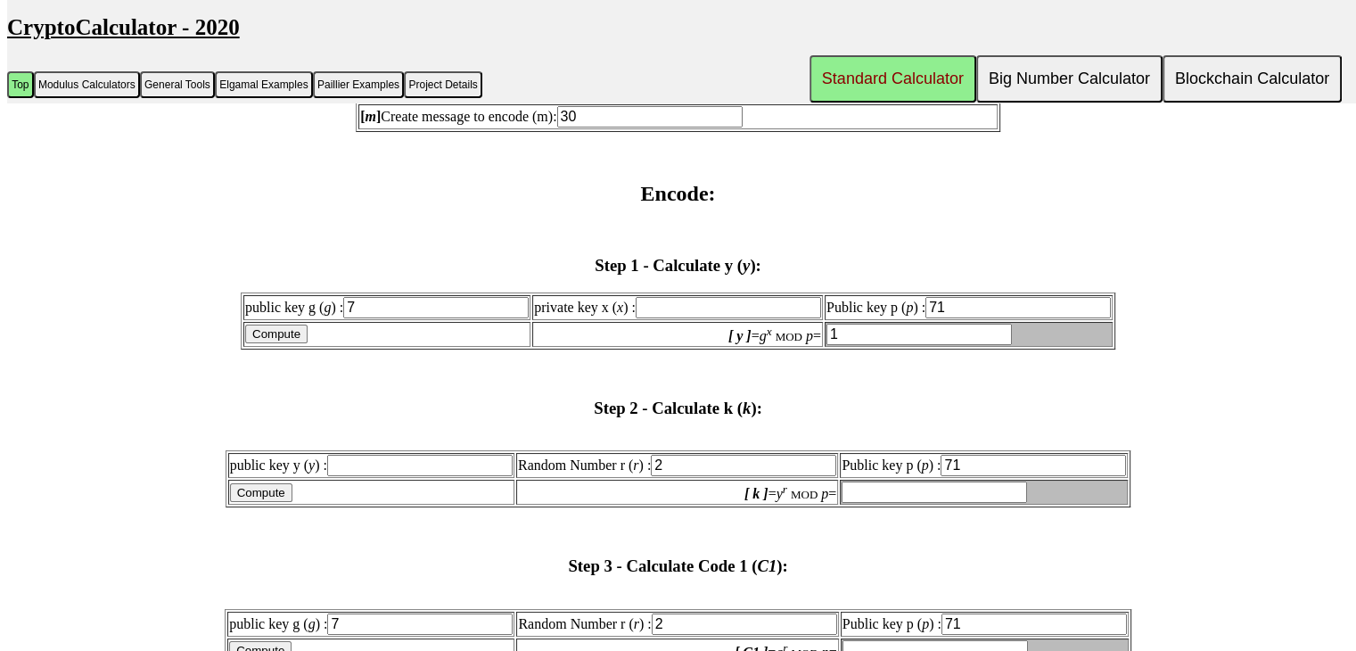
scroll to position [1828, 0]
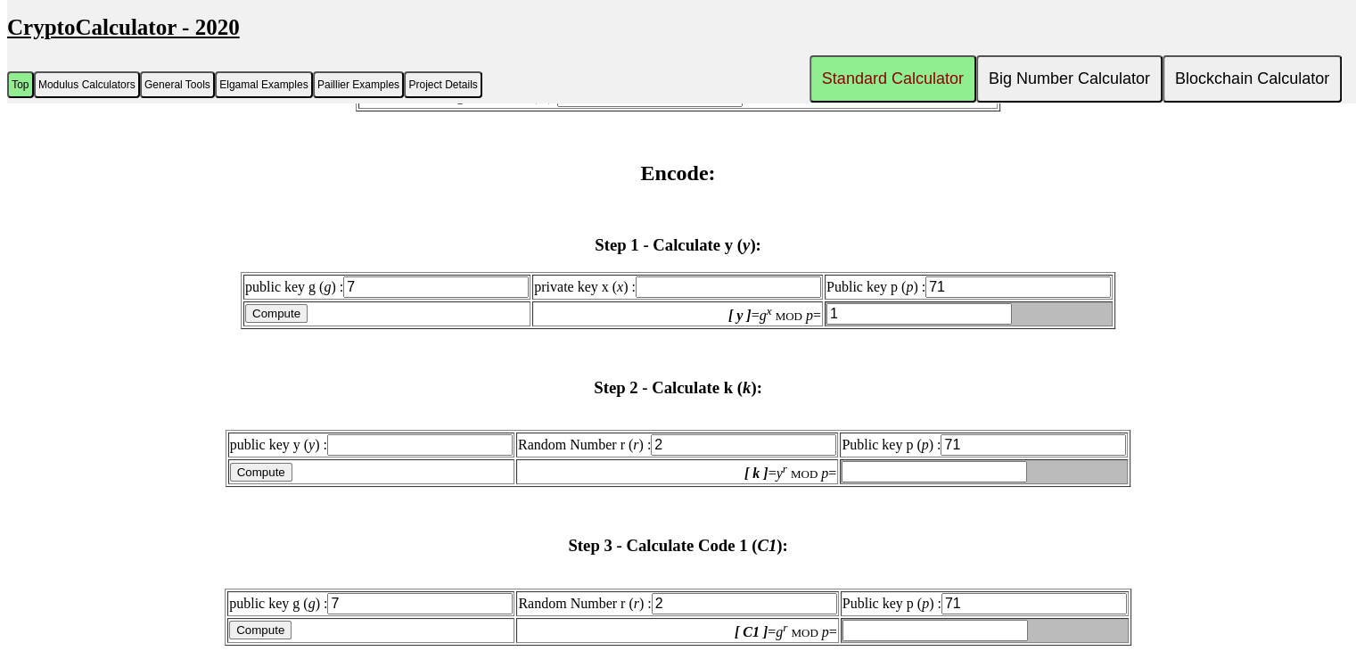
click at [274, 463] on input "Compute" at bounding box center [261, 472] width 62 height 19
type input "invalid"
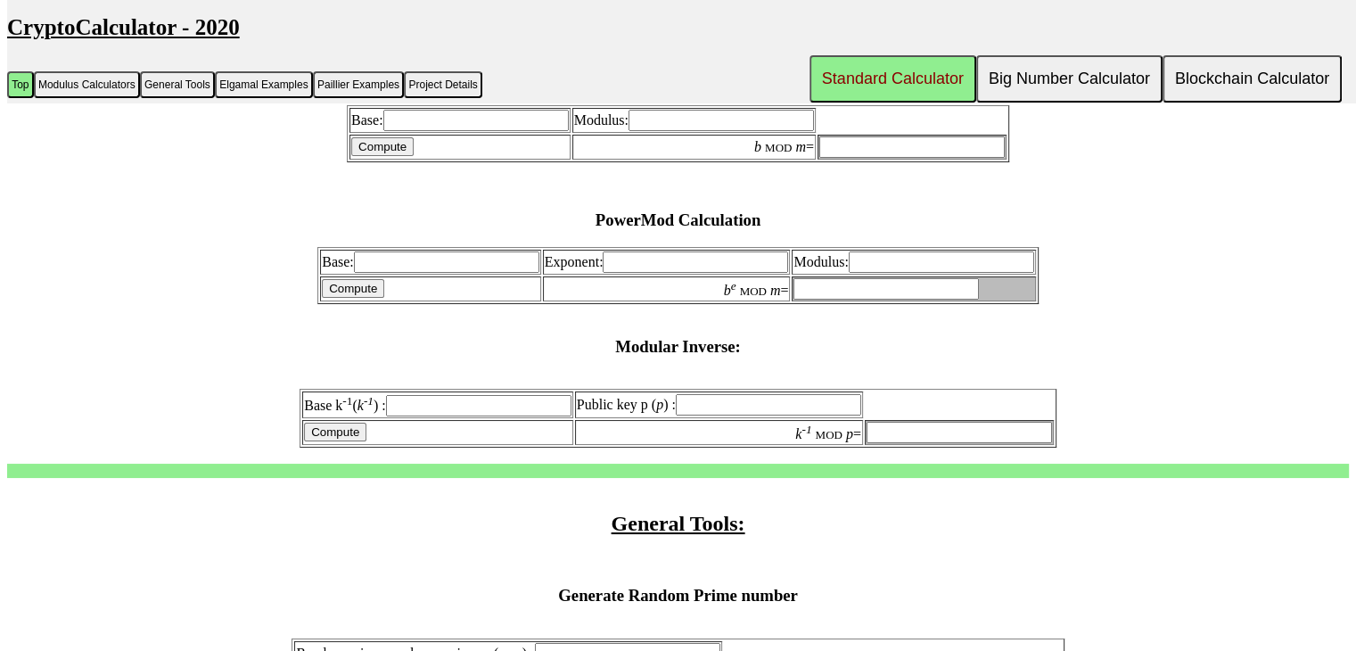
scroll to position [981, 0]
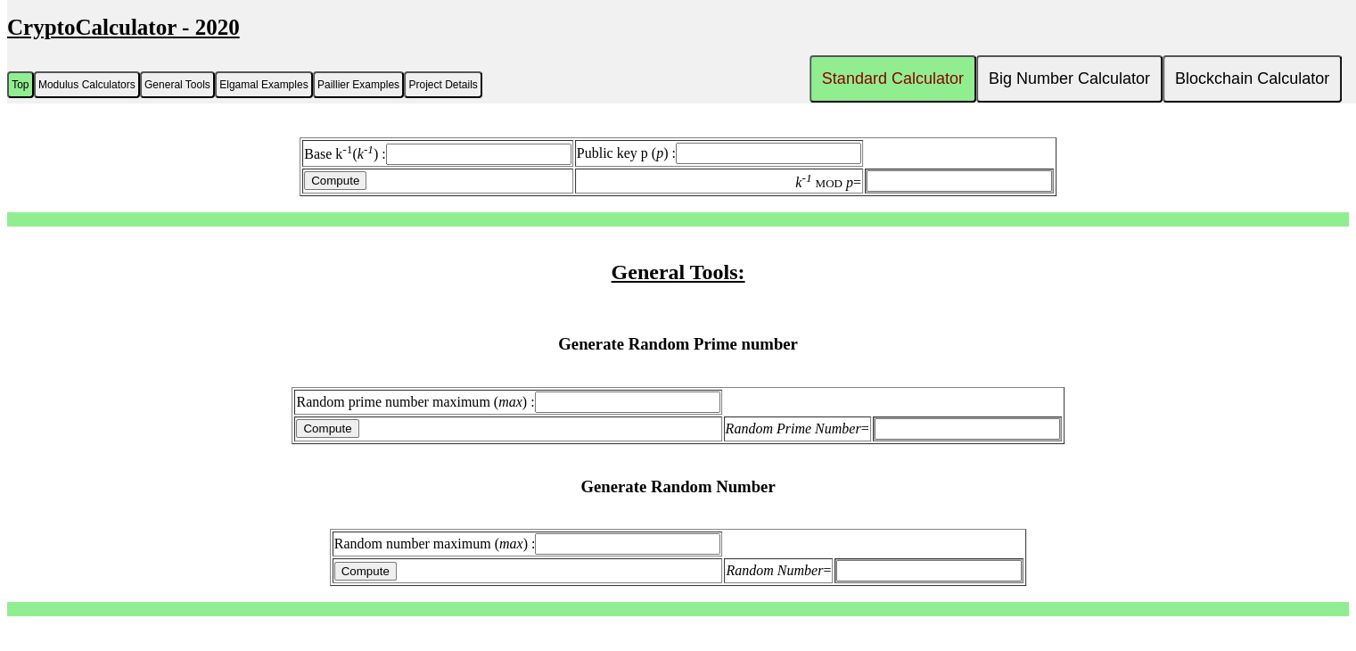
click at [694, 282] on h2 "General Tools:" at bounding box center [678, 272] width 1342 height 24
drag, startPoint x: 731, startPoint y: 464, endPoint x: 1084, endPoint y: 443, distance: 353.6
click at [1002, 401] on table "Random prime number maximum ( max ) : Compute Random Prime Number =" at bounding box center [677, 415] width 772 height 57
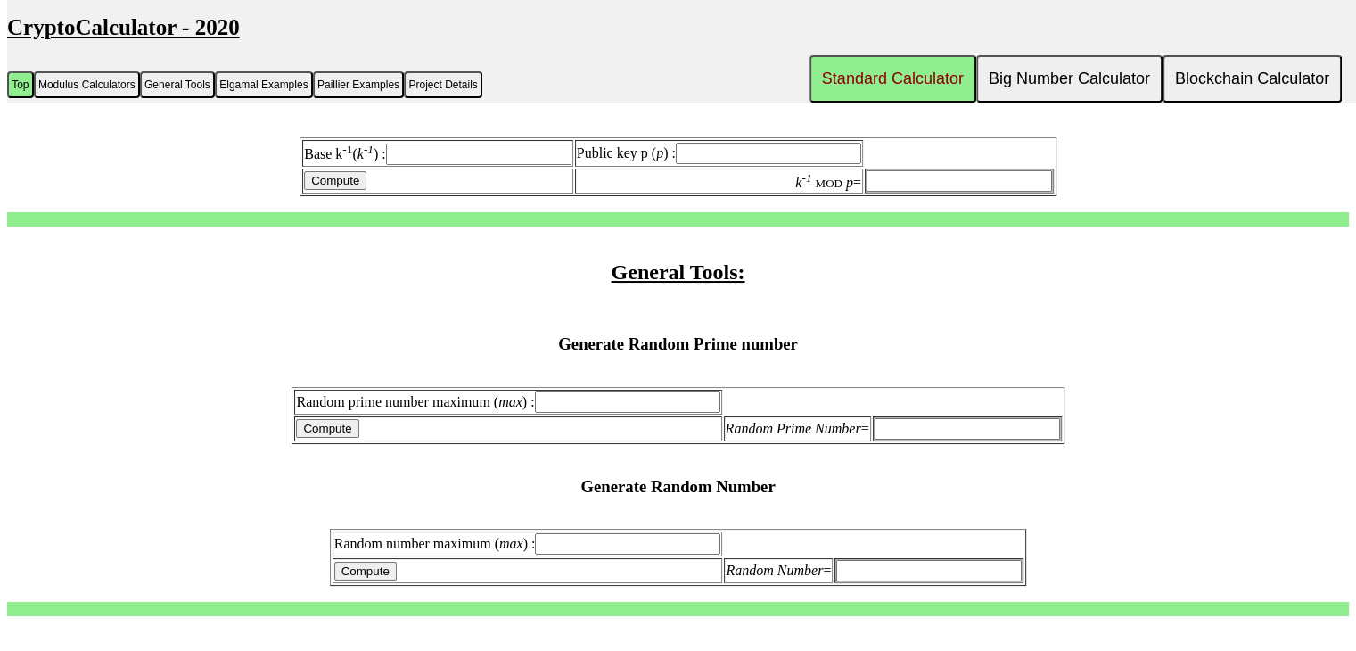
click at [994, 418] on input "Random Prime Number =" at bounding box center [966, 428] width 185 height 21
